Goal: Transaction & Acquisition: Book appointment/travel/reservation

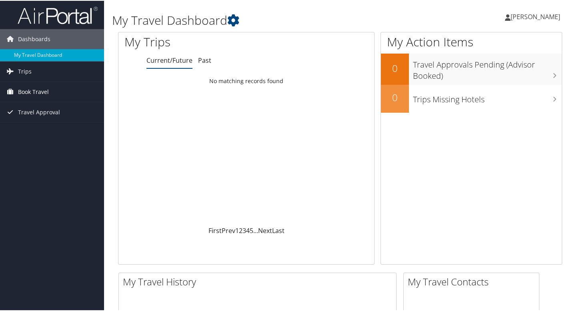
click at [26, 88] on span "Book Travel" at bounding box center [33, 91] width 31 height 20
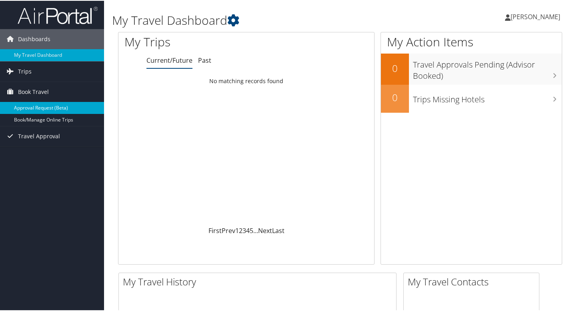
click at [30, 106] on link "Approval Request (Beta)" at bounding box center [52, 107] width 104 height 12
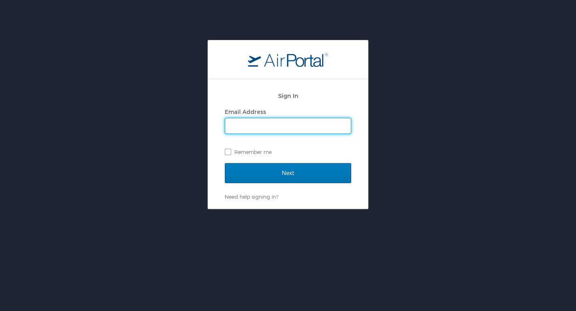
type input "hscot1@lsuhsc.edu"
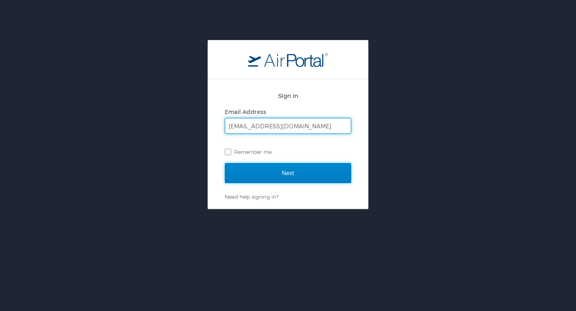
click at [286, 169] on input "Next" at bounding box center [288, 173] width 126 height 20
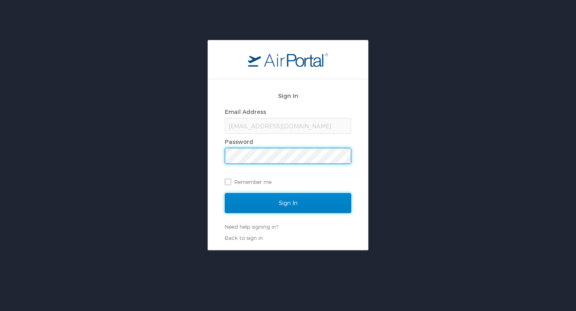
click at [270, 200] on input "Sign In" at bounding box center [288, 203] width 126 height 20
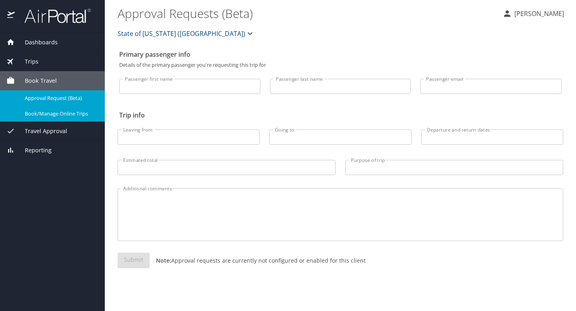
click at [72, 114] on span "Book/Manage Online Trips" at bounding box center [60, 114] width 70 height 8
